Goal: Find specific page/section: Find specific page/section

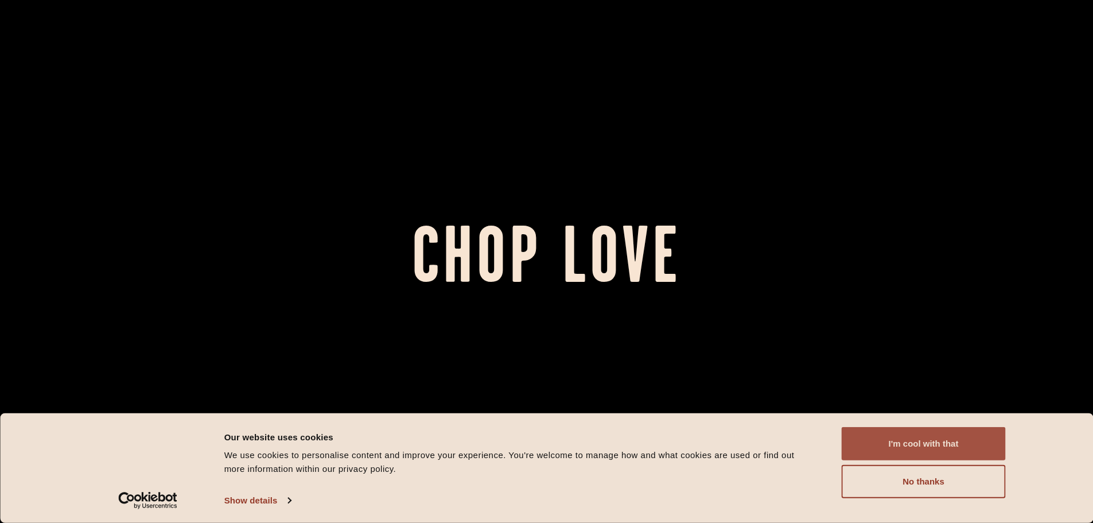
click at [928, 443] on button "I'm cool with that" at bounding box center [924, 443] width 164 height 33
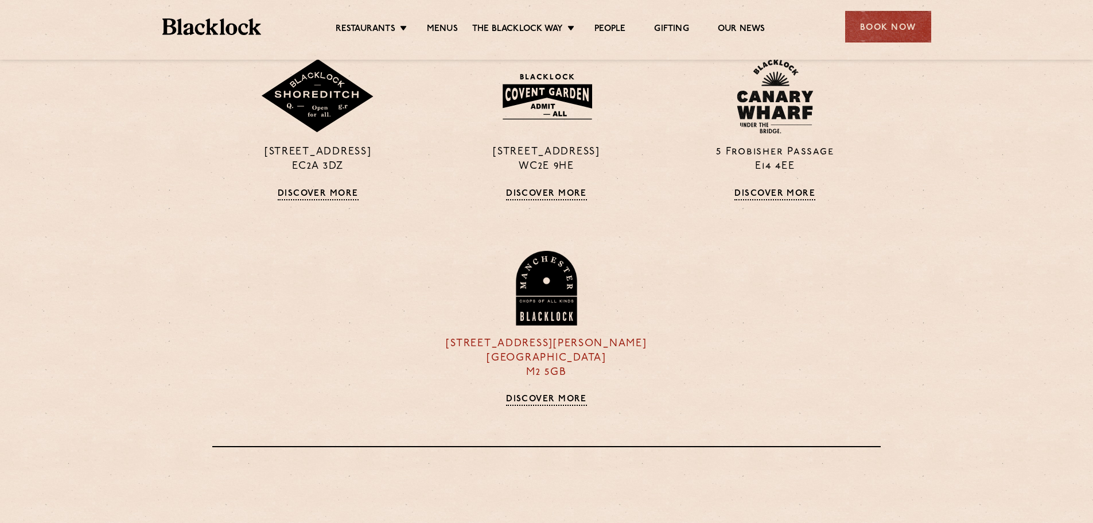
scroll to position [1115, 0]
click at [553, 400] on link "Discover More" at bounding box center [546, 398] width 81 height 11
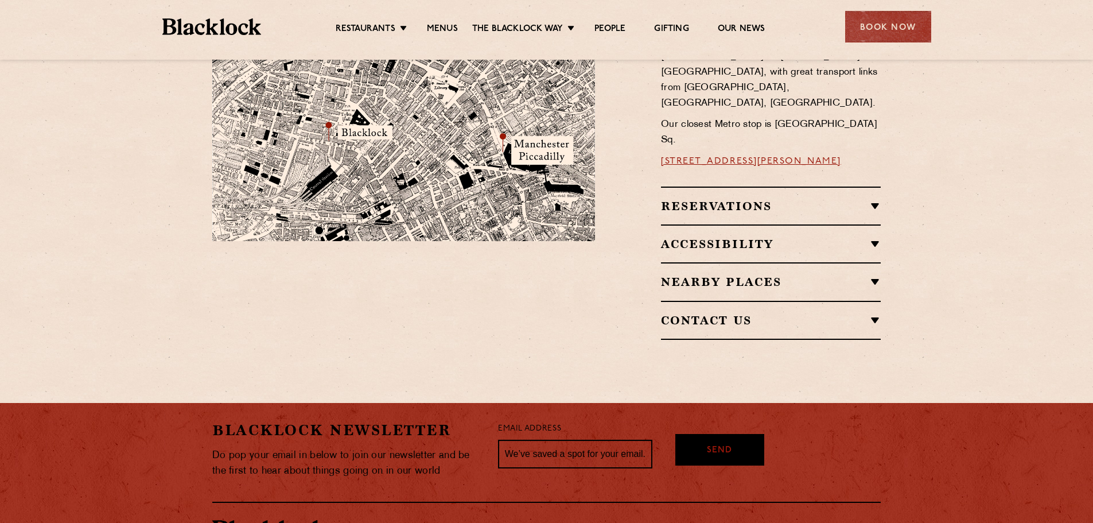
scroll to position [821, 0]
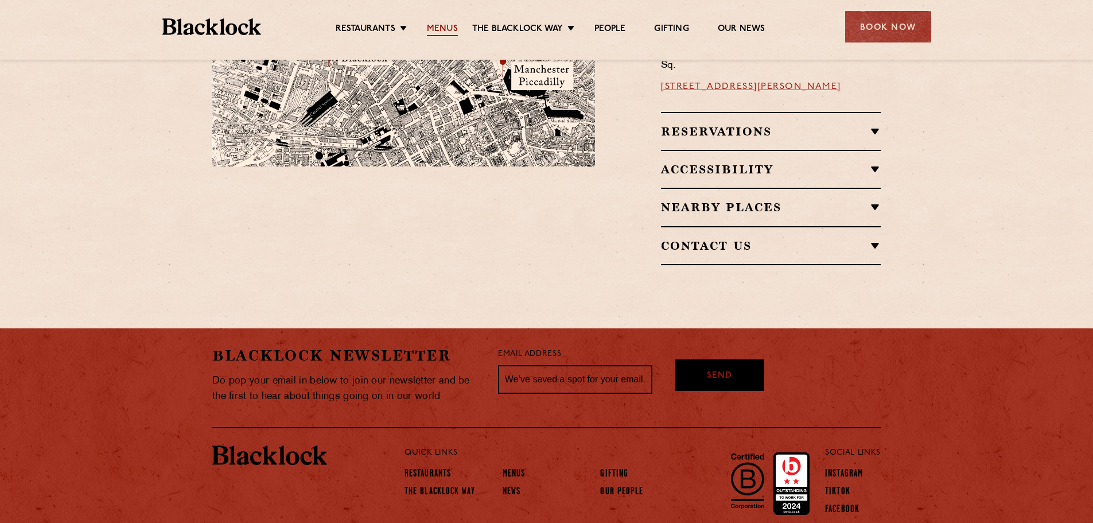
click at [448, 30] on link "Menus" at bounding box center [442, 30] width 31 height 13
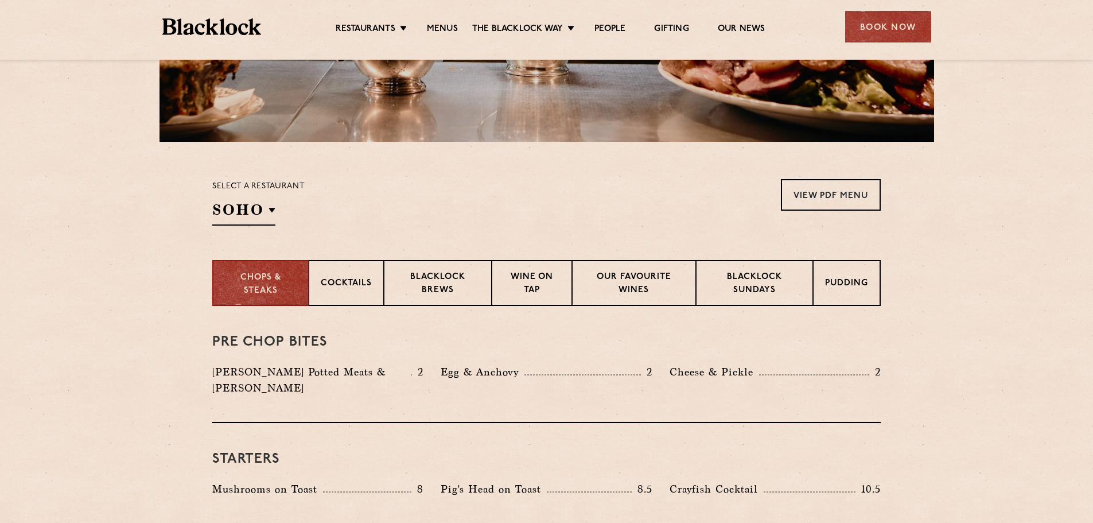
scroll to position [298, 0]
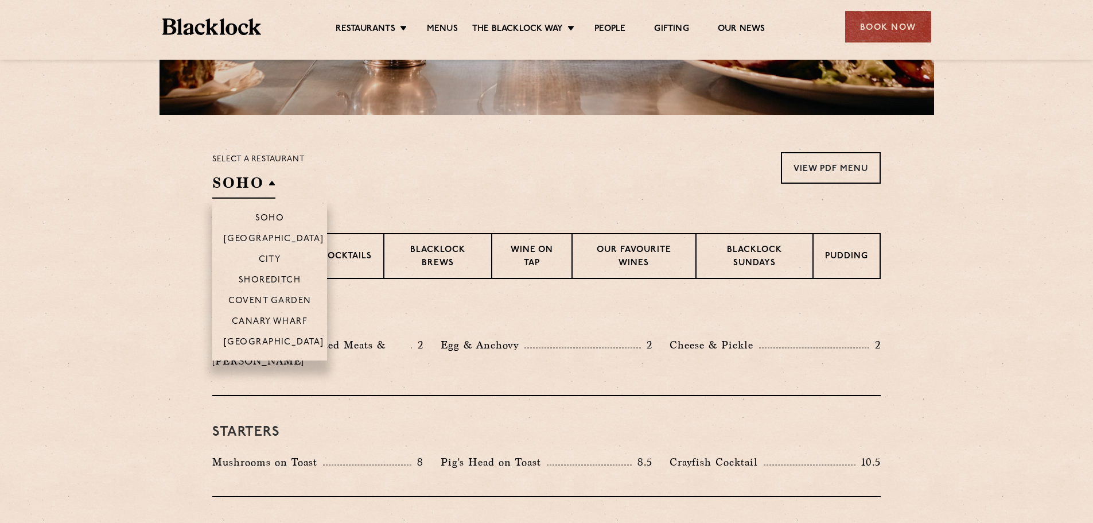
click at [247, 194] on h2 "SOHO" at bounding box center [243, 186] width 63 height 26
click at [277, 342] on p "[GEOGRAPHIC_DATA]" at bounding box center [274, 342] width 100 height 11
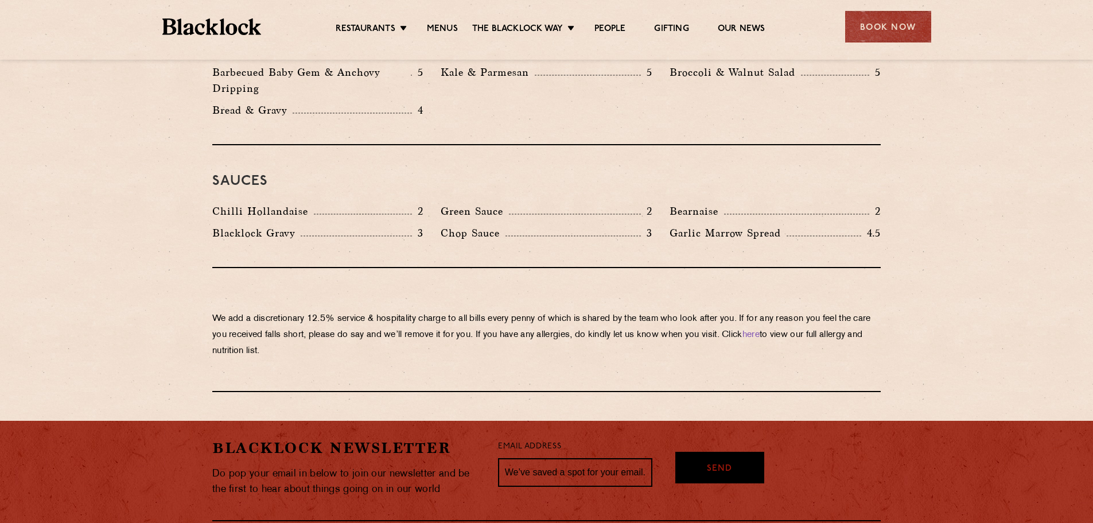
scroll to position [1859, 0]
